Goal: Find specific page/section: Find specific page/section

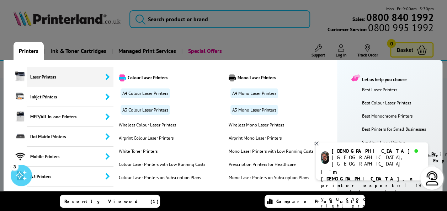
click at [33, 78] on span "Laser Printers" at bounding box center [70, 77] width 87 height 20
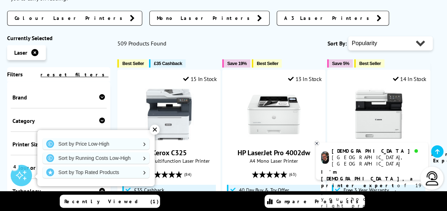
scroll to position [182, 0]
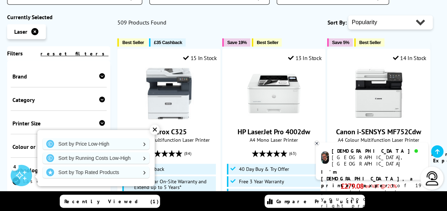
click at [154, 129] on div "✕" at bounding box center [155, 130] width 10 height 10
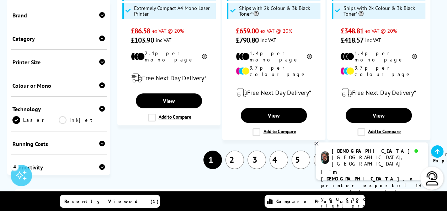
scroll to position [1221, 0]
